Goal: Information Seeking & Learning: Understand process/instructions

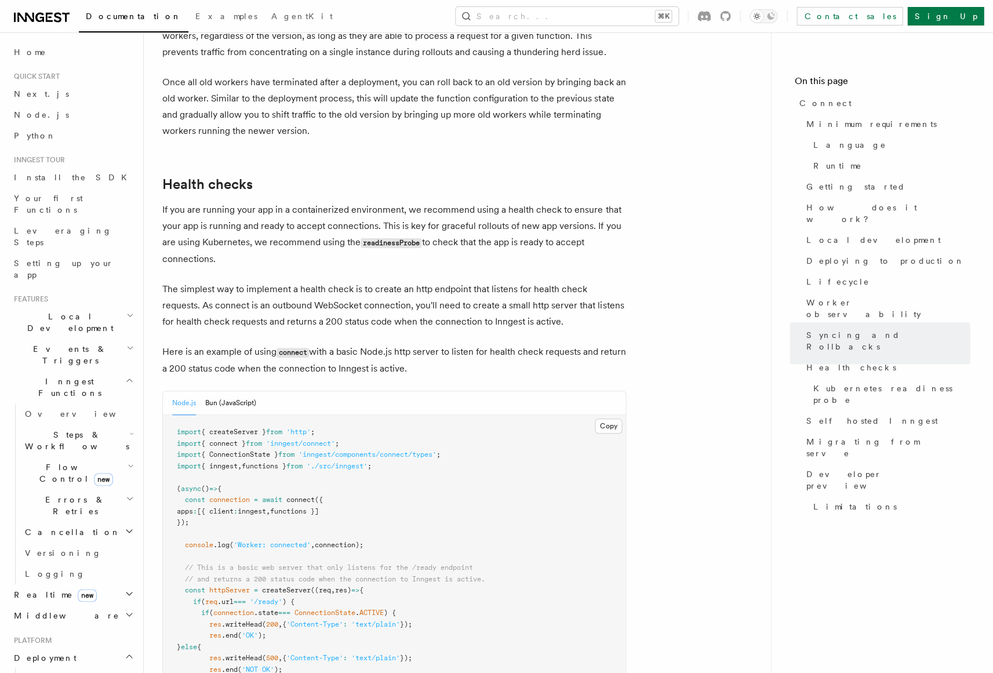
scroll to position [4605, 0]
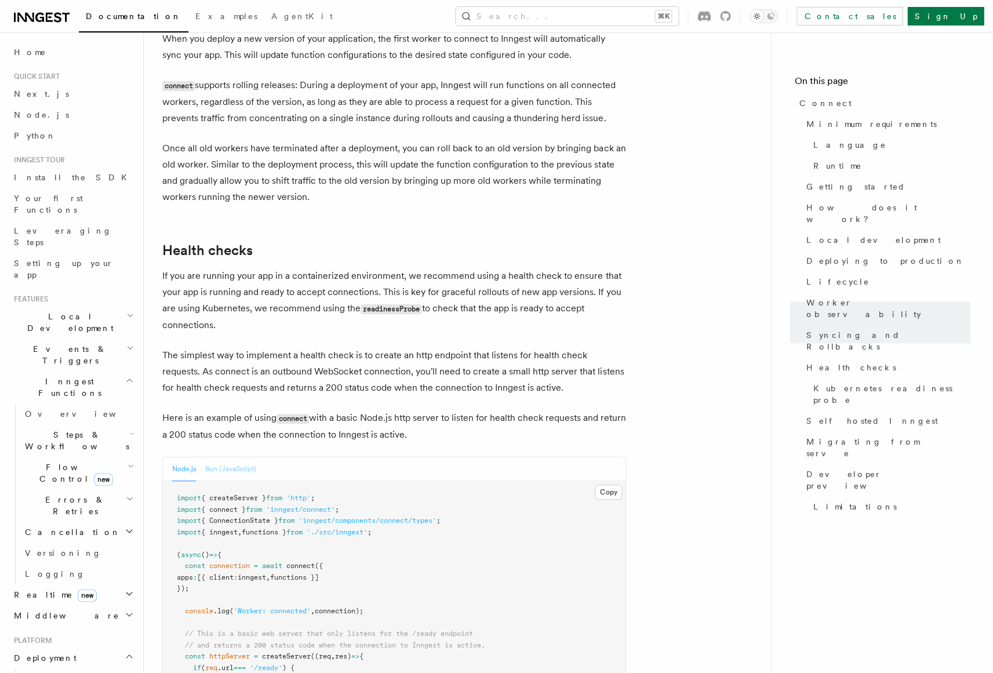
click at [238, 457] on button "Bun (JavaScript)" at bounding box center [230, 469] width 51 height 24
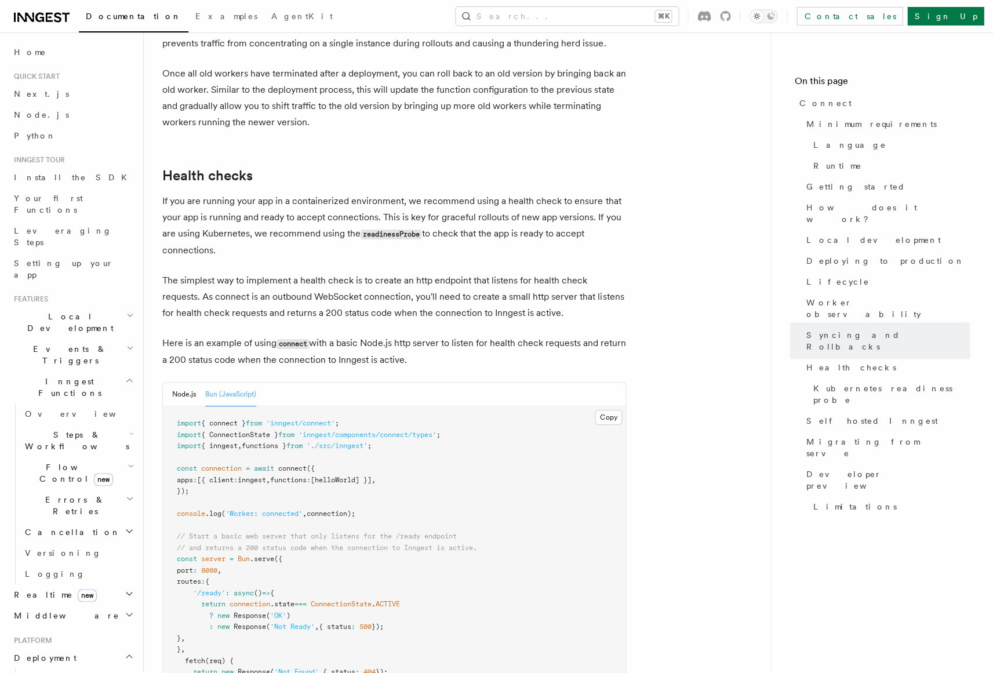
scroll to position [4666, 0]
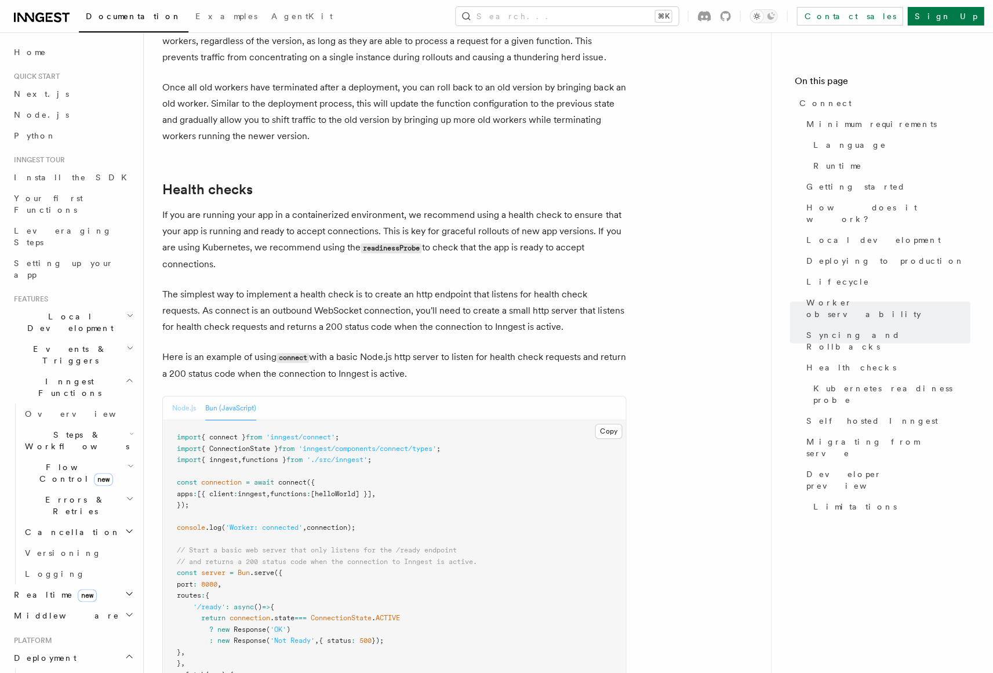
click at [176, 396] on button "Node.js" at bounding box center [184, 408] width 24 height 24
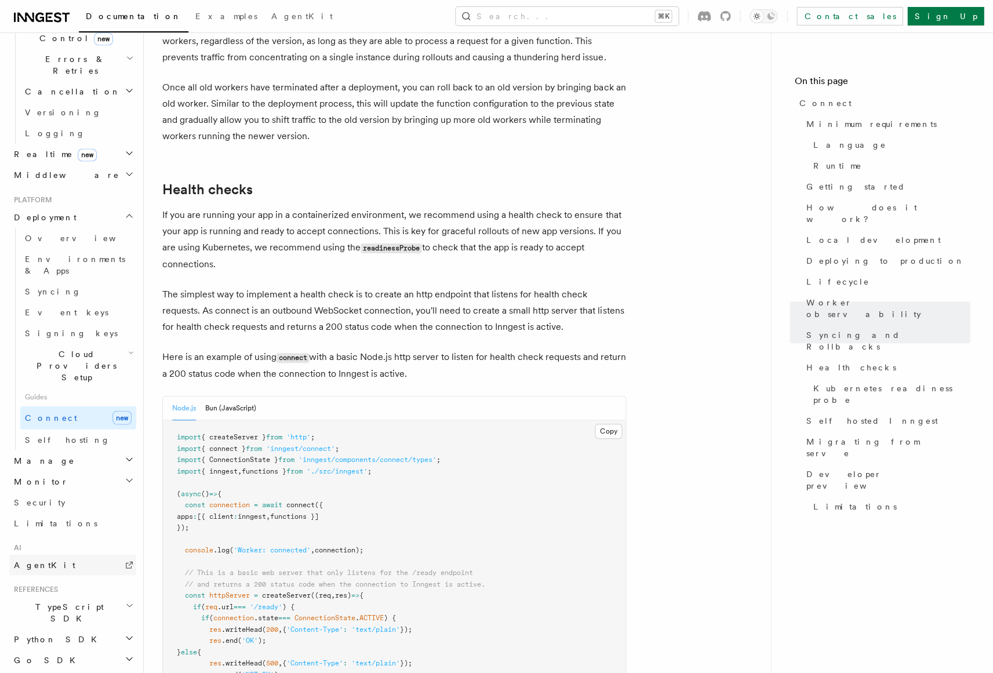
scroll to position [440, 0]
click at [89, 348] on span "Cloud Providers Setup" at bounding box center [74, 365] width 108 height 35
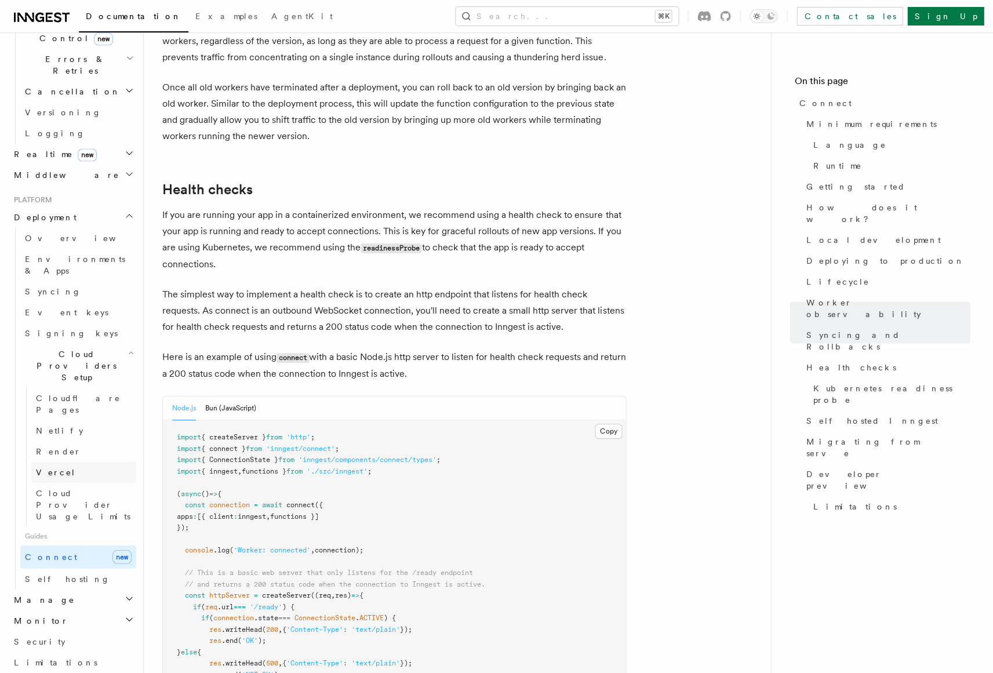
click at [50, 467] on span "Vercel" at bounding box center [56, 471] width 40 height 9
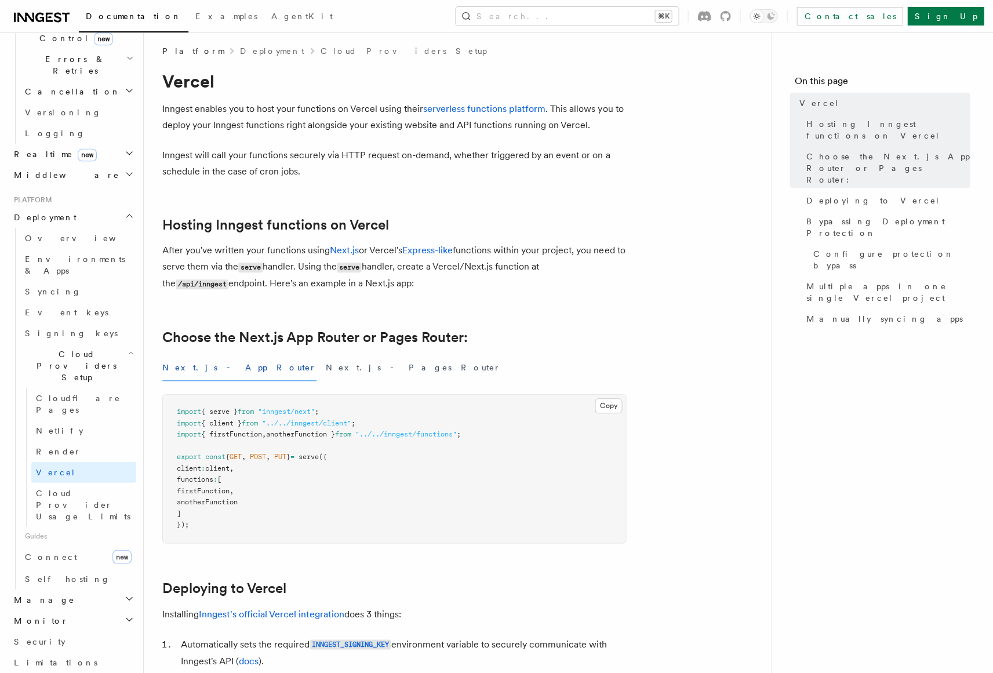
scroll to position [8, 0]
click at [77, 440] on link "Render" at bounding box center [83, 450] width 105 height 21
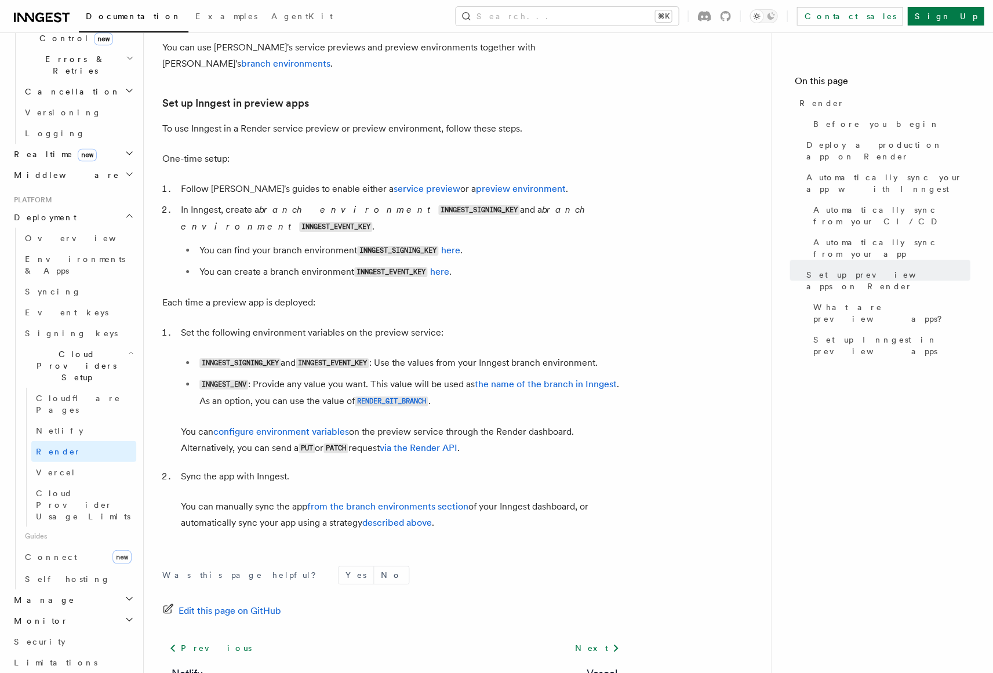
scroll to position [2045, 0]
click at [49, 545] on link "Connect new" at bounding box center [78, 556] width 116 height 23
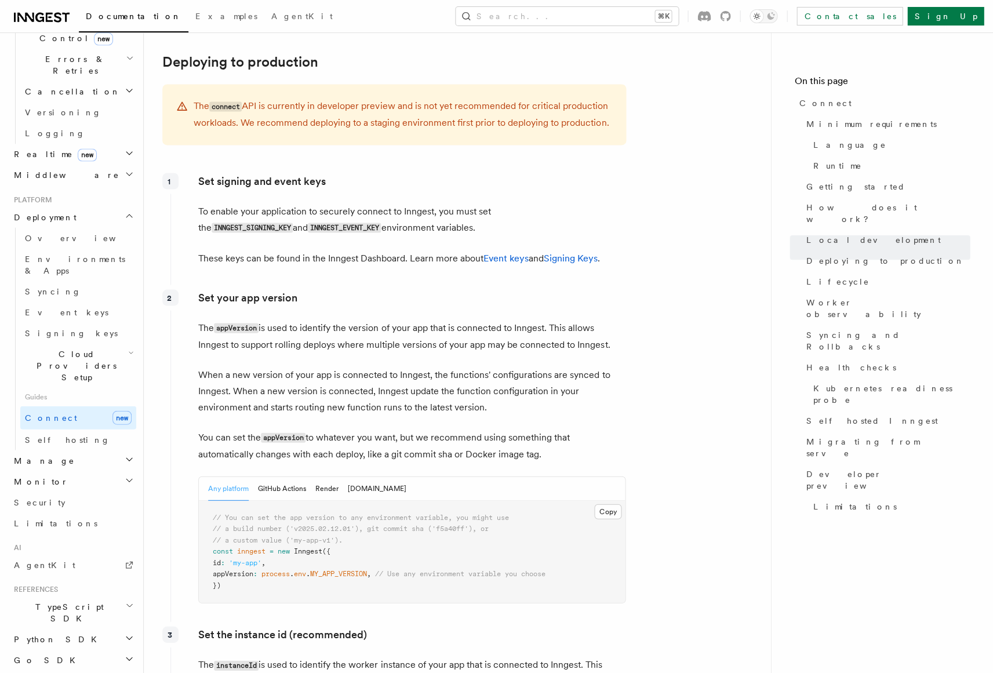
scroll to position [1623, 0]
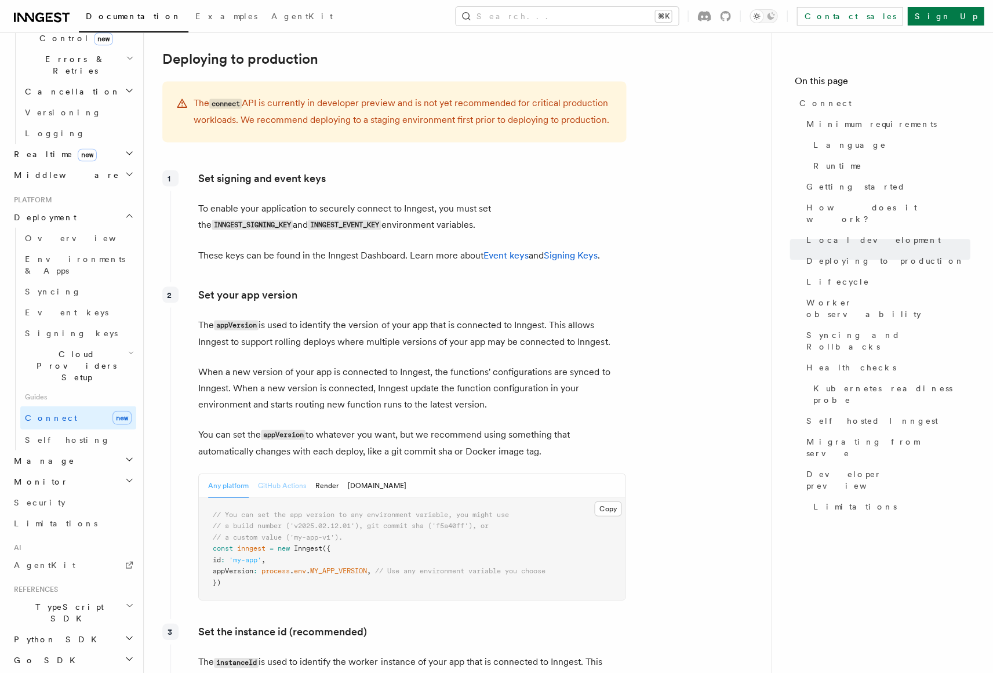
click at [282, 474] on button "GitHub Actions" at bounding box center [282, 486] width 48 height 24
click at [330, 474] on button "Render" at bounding box center [326, 486] width 23 height 24
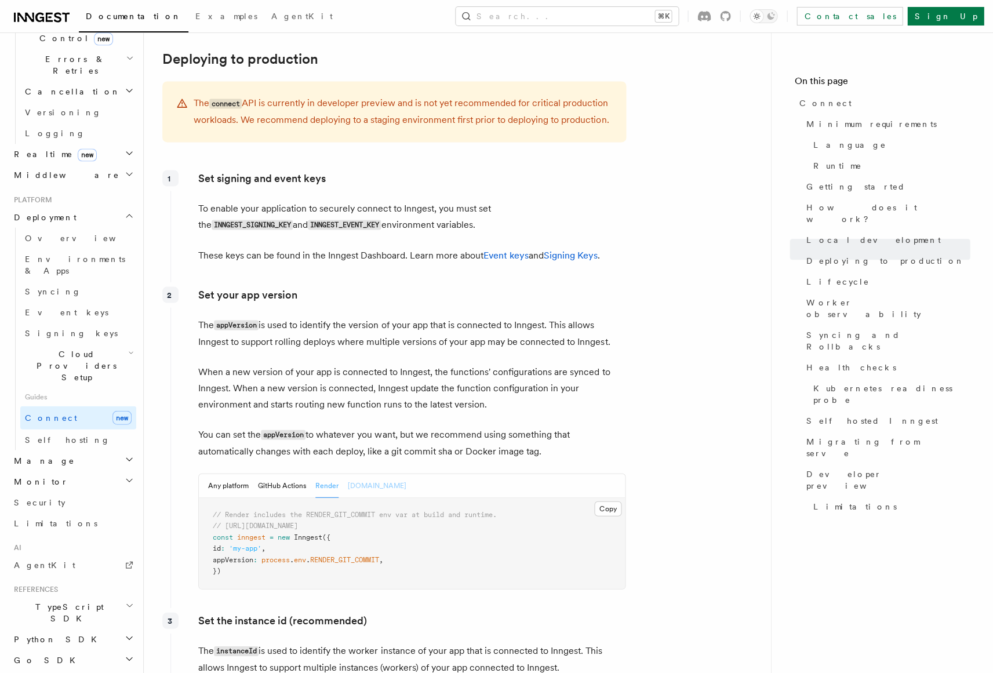
click at [356, 474] on button "[DOMAIN_NAME]" at bounding box center [377, 486] width 59 height 24
click at [243, 474] on button "Any platform" at bounding box center [228, 486] width 41 height 24
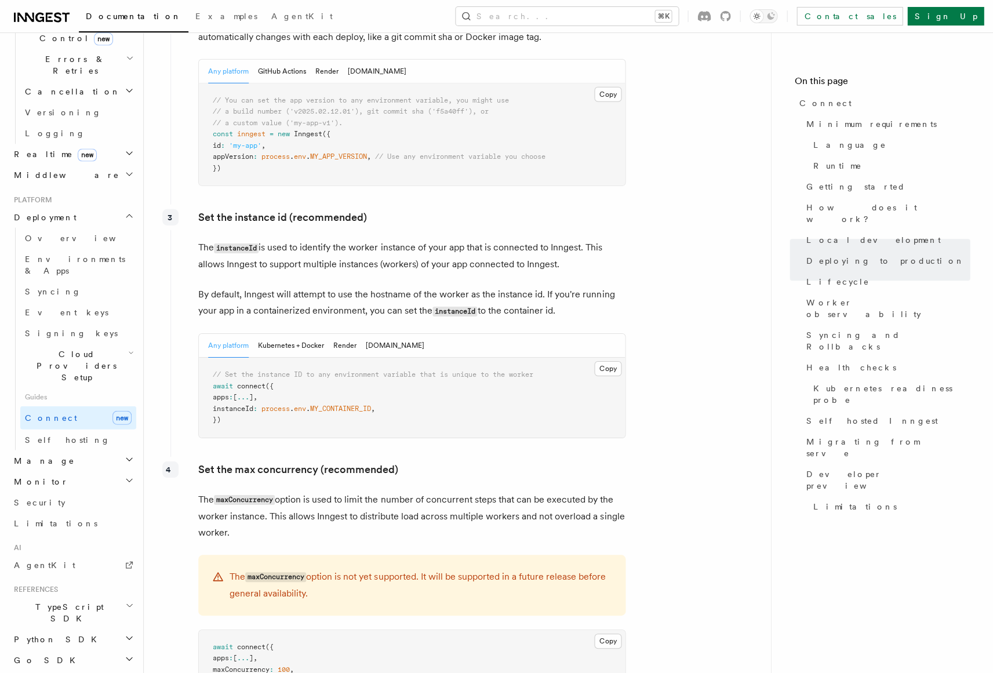
scroll to position [2027, 0]
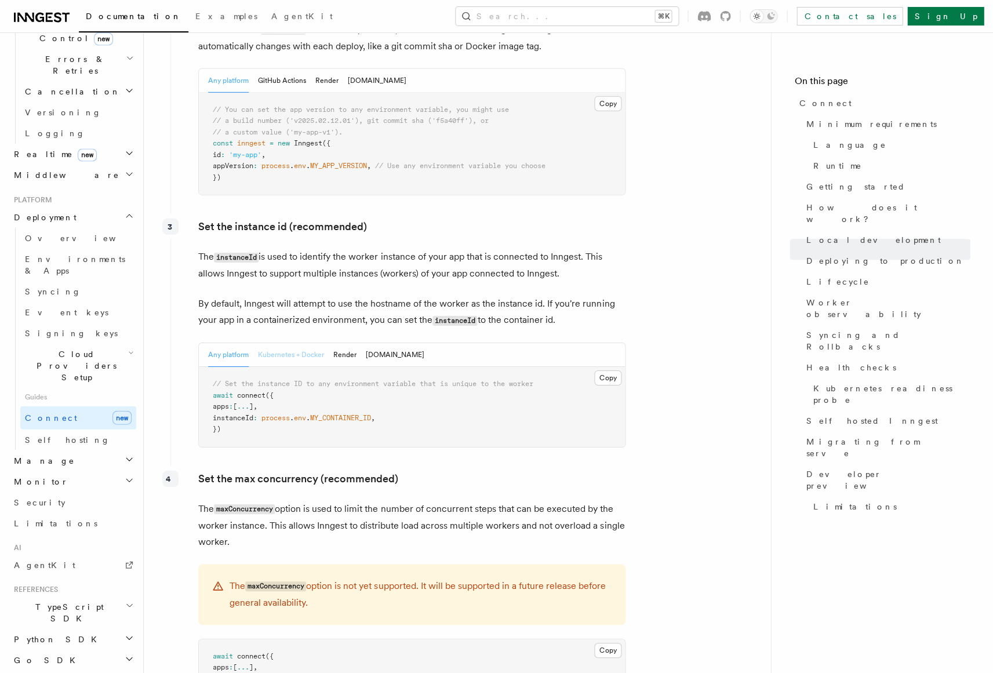
click at [282, 343] on button "Kubernetes + Docker" at bounding box center [291, 355] width 66 height 24
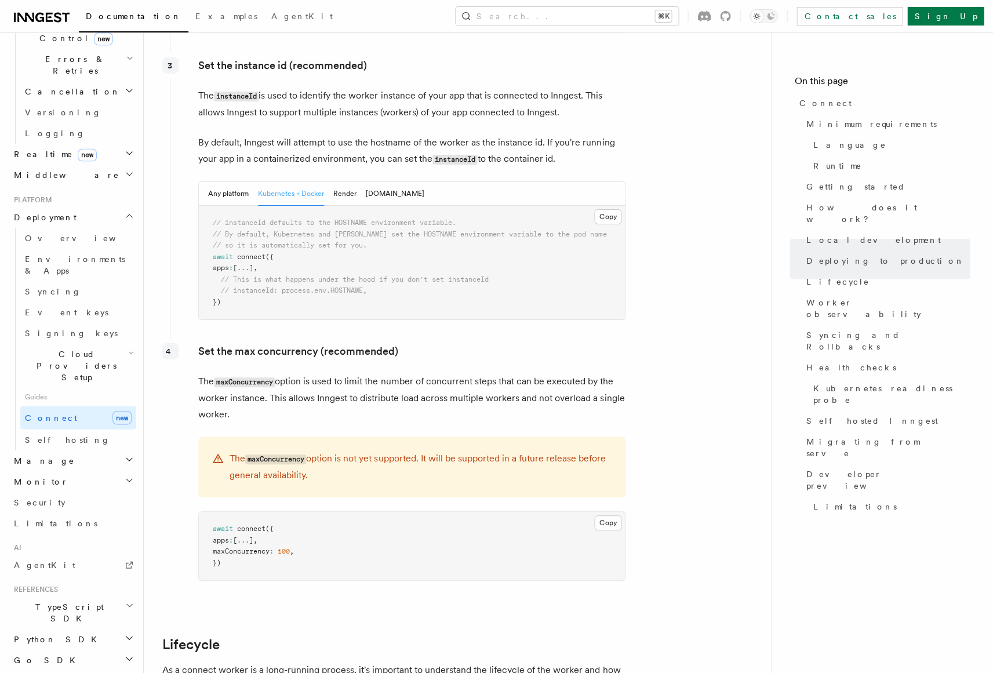
scroll to position [2198, 0]
